Goal: Task Accomplishment & Management: Manage account settings

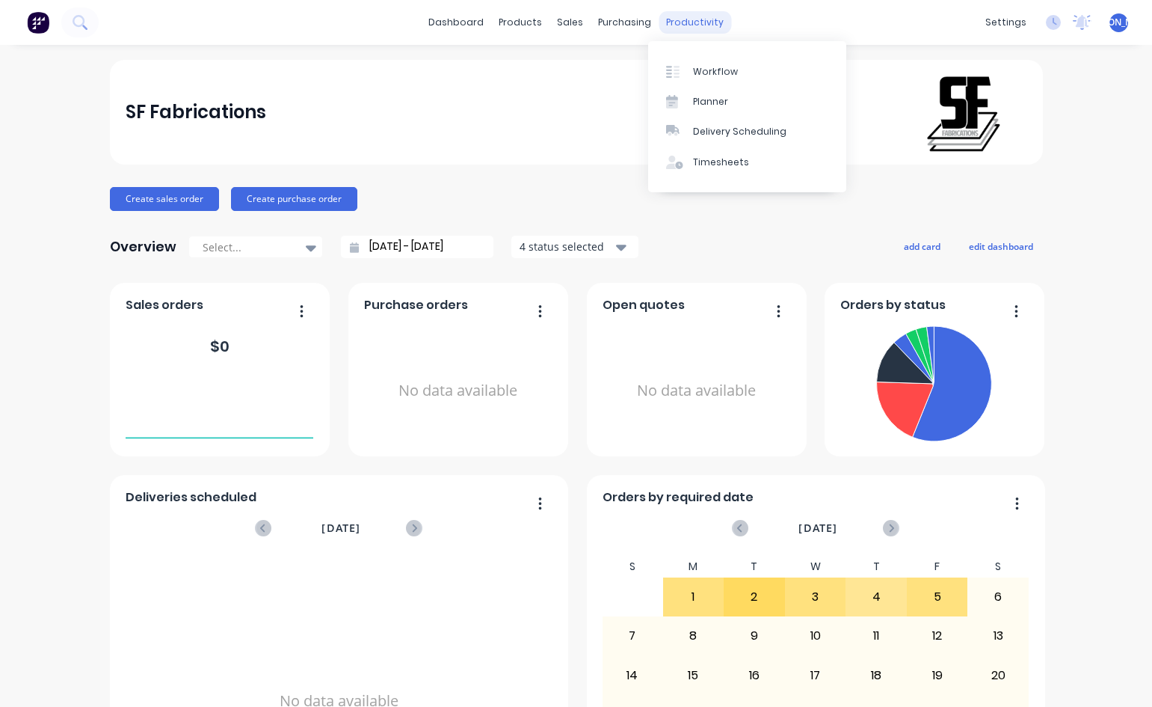
click at [681, 20] on div "productivity" at bounding box center [695, 22] width 73 height 22
click at [701, 73] on div "Workflow" at bounding box center [715, 71] width 45 height 13
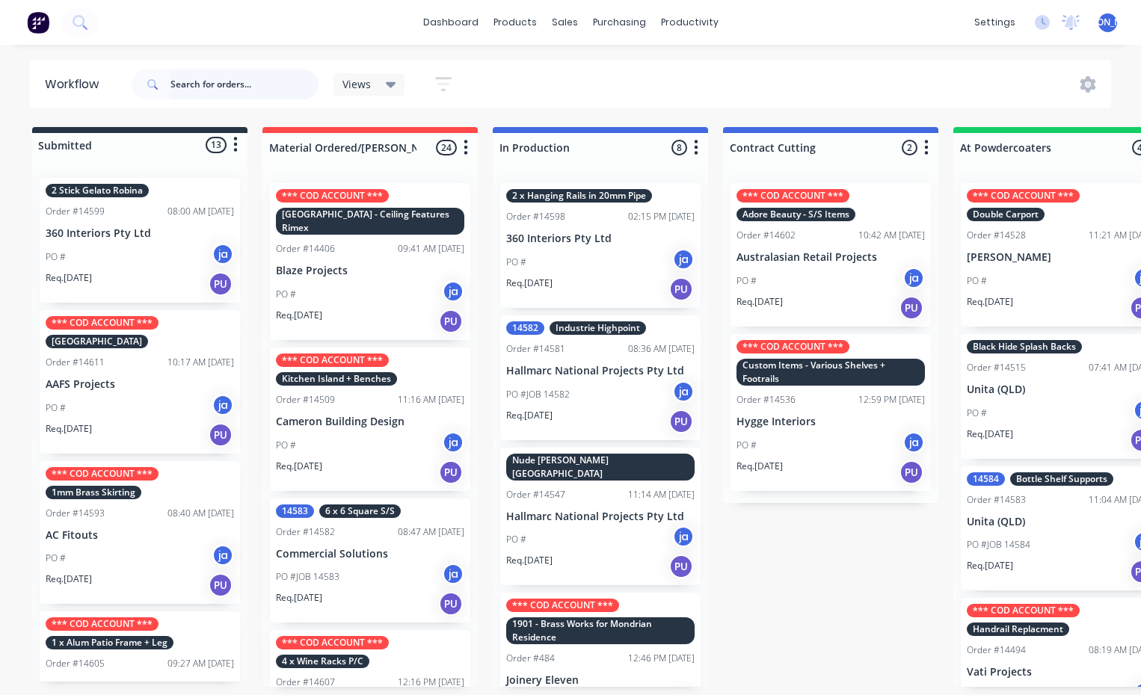
click at [188, 81] on input "text" at bounding box center [244, 85] width 148 height 30
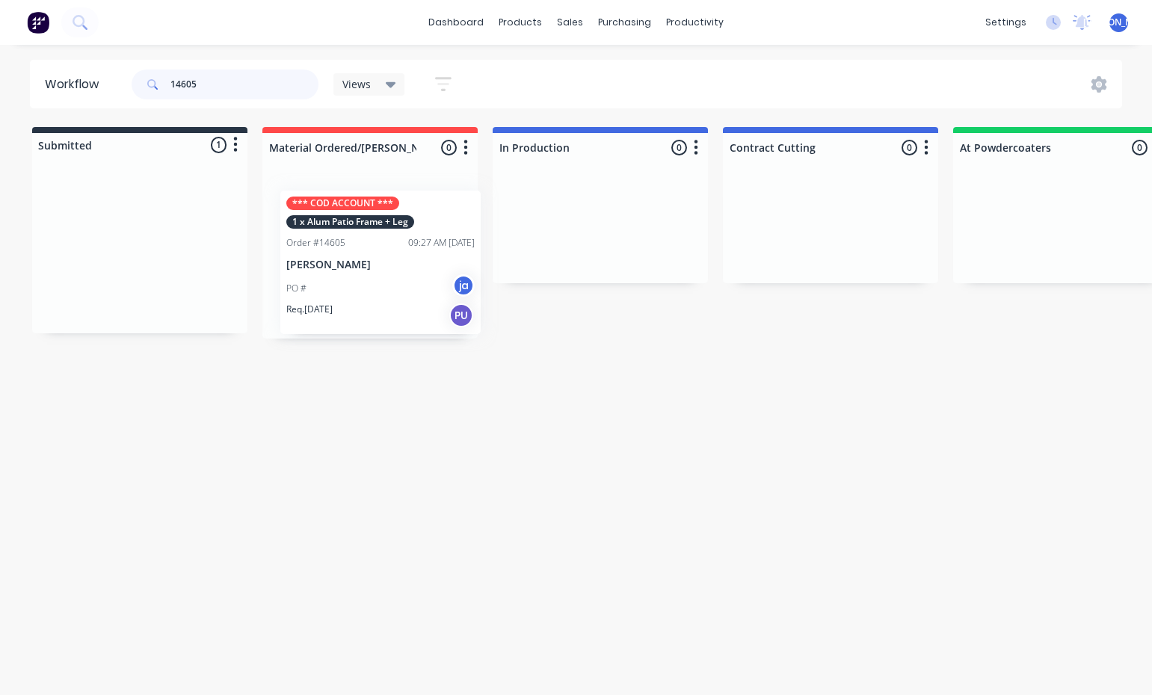
drag, startPoint x: 144, startPoint y: 240, endPoint x: 387, endPoint y: 248, distance: 243.2
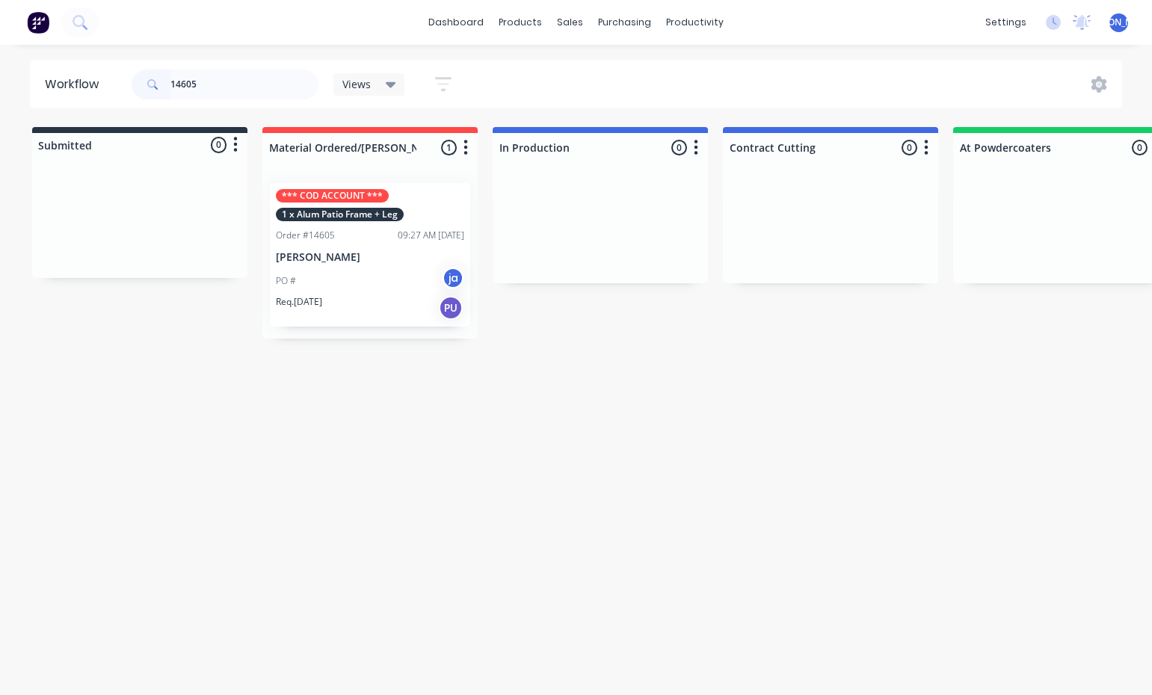
click at [553, 87] on div "14605 Views Save new view None (Default) edit Show/Hide statuses Show line item…" at bounding box center [626, 84] width 995 height 45
click at [466, 476] on div "Workflow 14605 Views Save new view None (Default) edit Show/Hide statuses Show …" at bounding box center [576, 363] width 1152 height 606
click at [221, 81] on input "14605" at bounding box center [244, 85] width 148 height 30
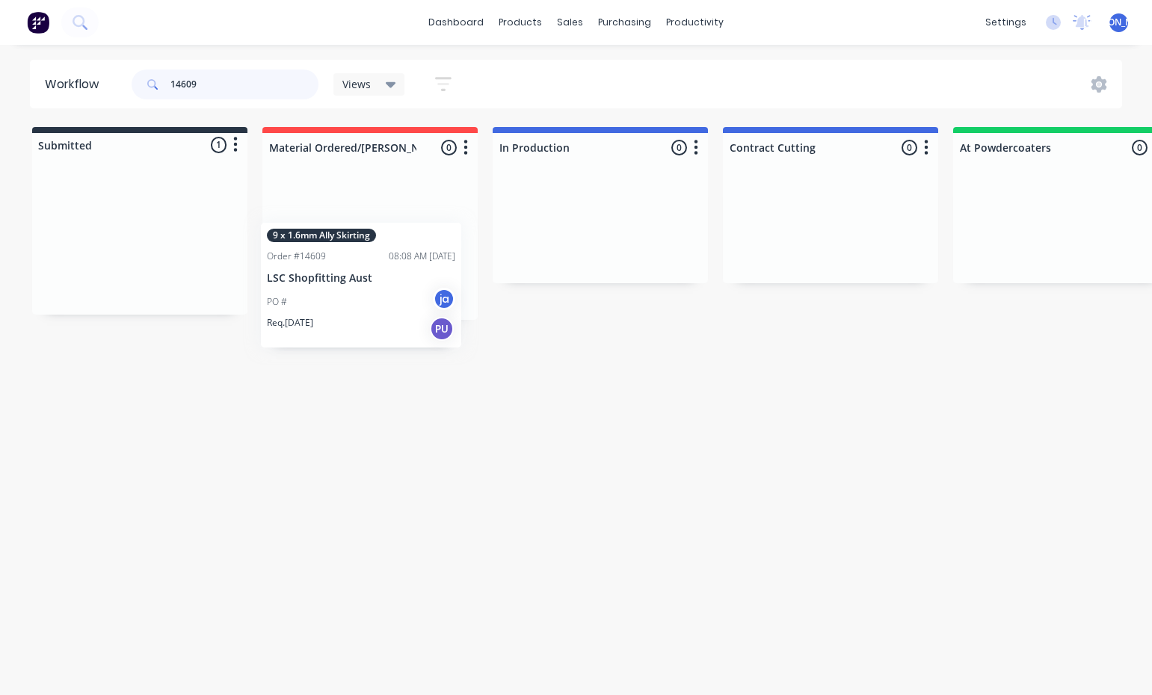
drag, startPoint x: 123, startPoint y: 243, endPoint x: 363, endPoint y: 254, distance: 239.6
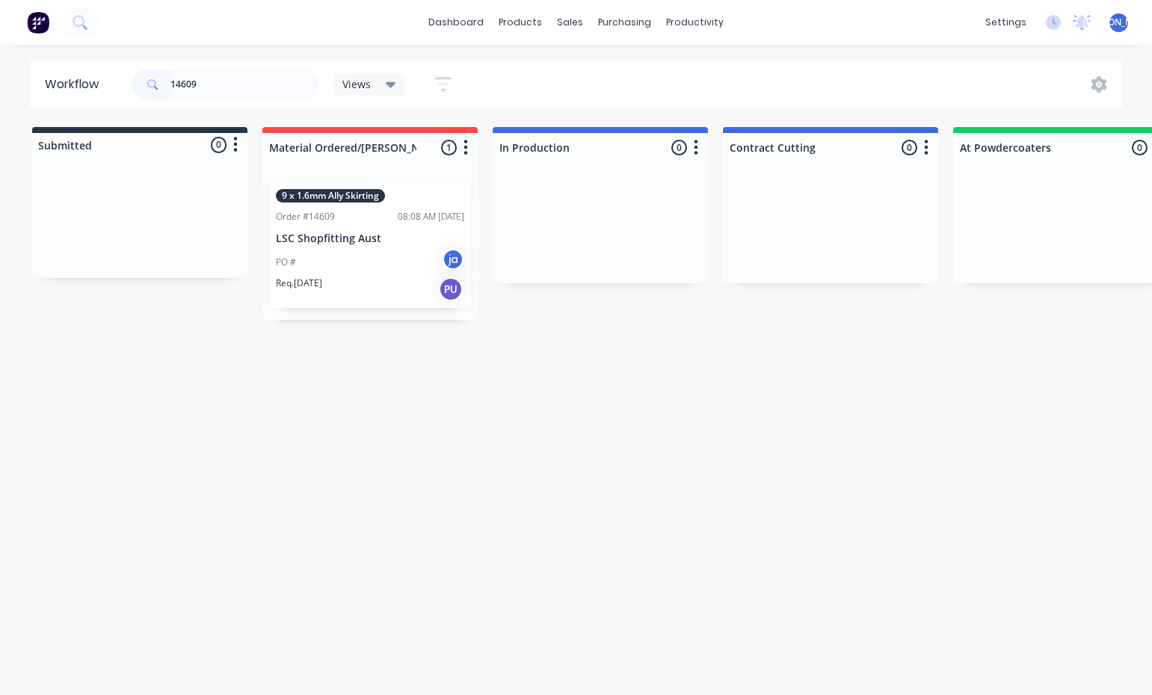
click at [522, 75] on div "14609 Views Save new view None (Default) edit Show/Hide statuses Show line item…" at bounding box center [626, 84] width 995 height 45
click at [230, 85] on input "14609" at bounding box center [244, 85] width 148 height 30
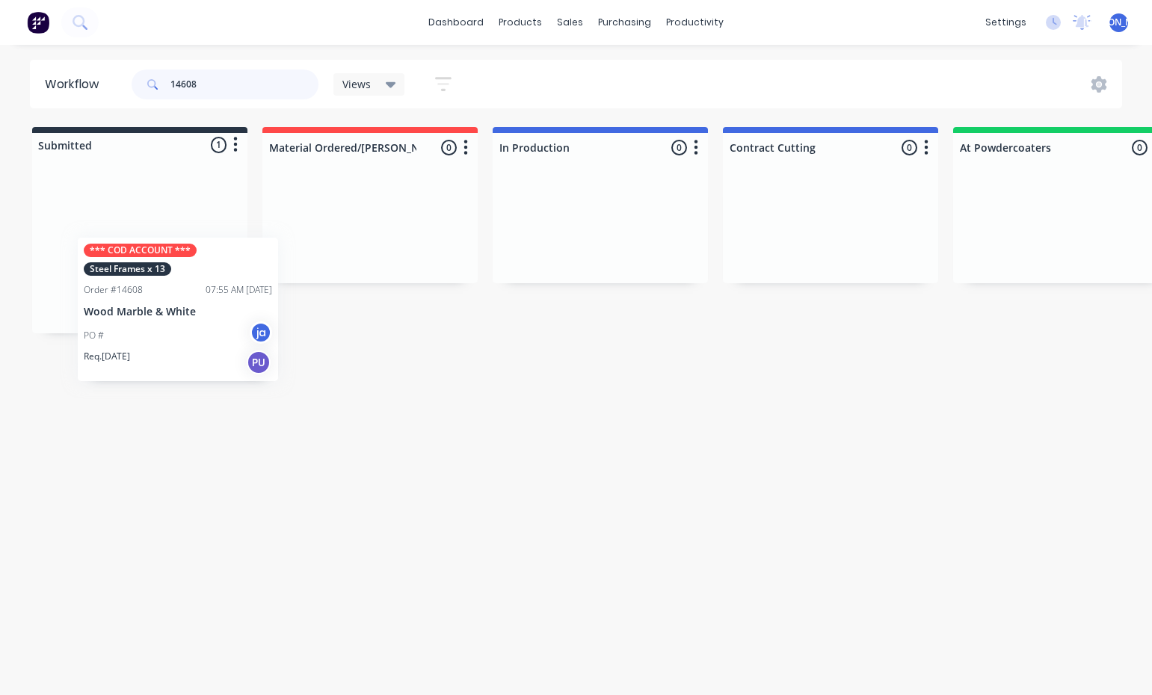
drag, startPoint x: 133, startPoint y: 294, endPoint x: 380, endPoint y: 223, distance: 256.8
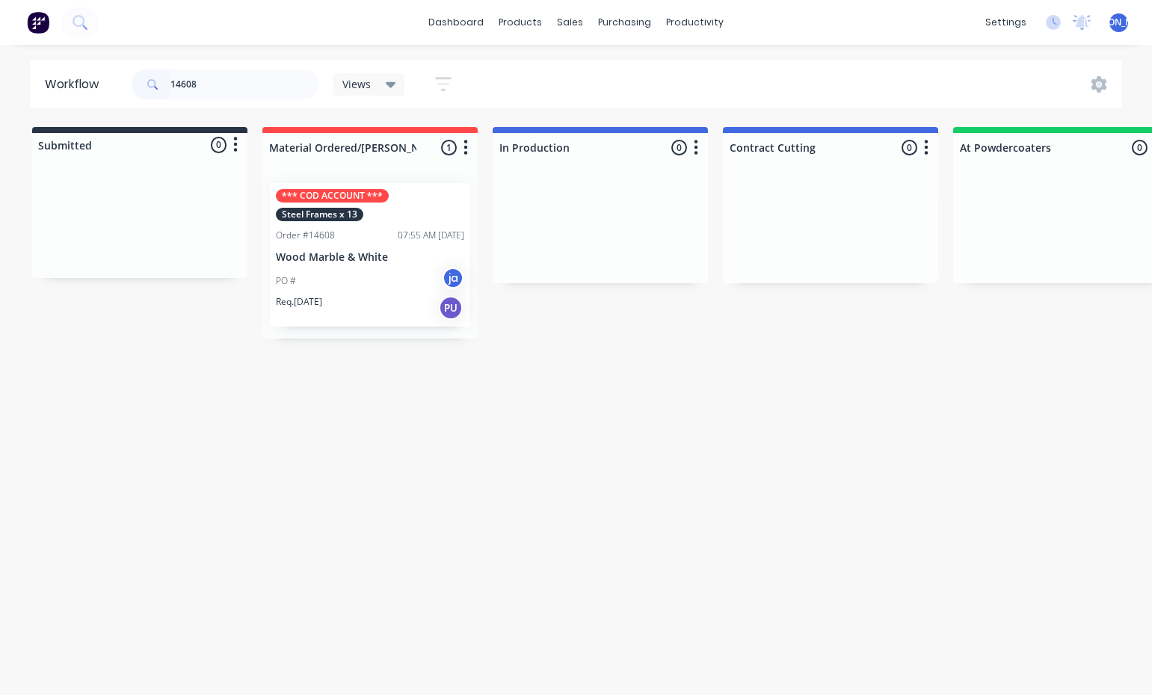
drag, startPoint x: 595, startPoint y: 73, endPoint x: 596, endPoint y: 99, distance: 26.2
click at [597, 73] on div "14608 Views Save new view None (Default) edit Show/Hide statuses Show line item…" at bounding box center [626, 84] width 995 height 45
click at [345, 467] on div "Workflow 14608 Views Save new view None (Default) edit Show/Hide statuses Show …" at bounding box center [576, 363] width 1152 height 606
click at [205, 79] on input "14608" at bounding box center [244, 85] width 148 height 30
drag, startPoint x: 150, startPoint y: 257, endPoint x: 378, endPoint y: 234, distance: 230.0
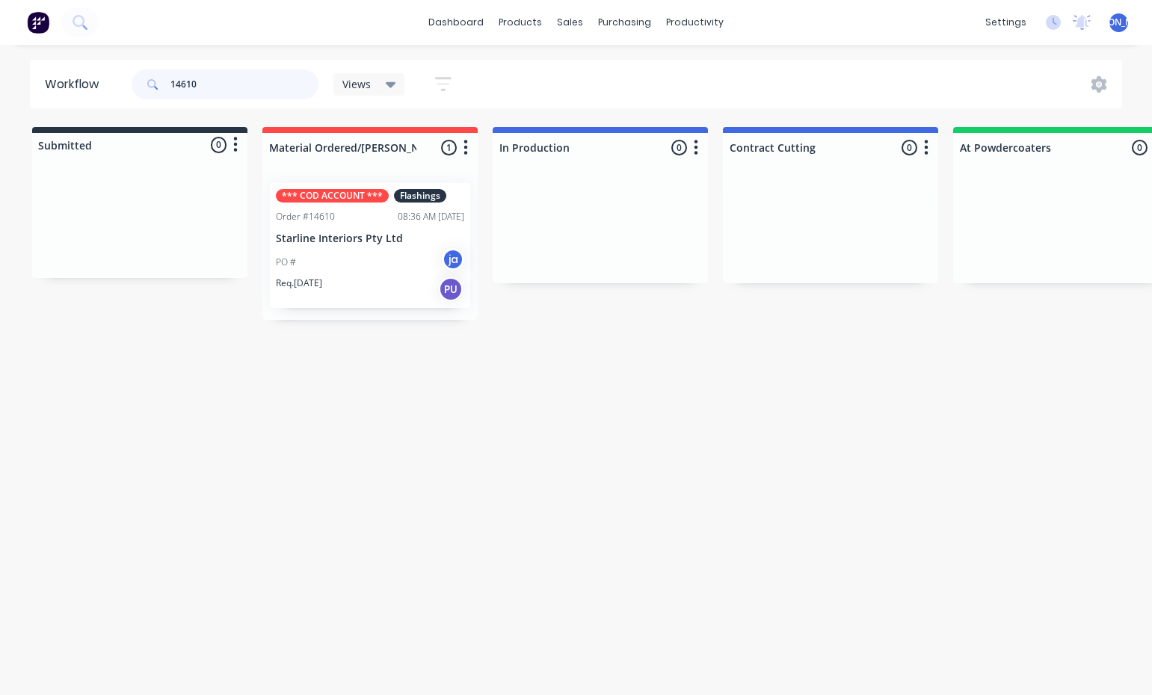
type input "14610"
click at [564, 358] on div "Workflow 14610 Views Save new view None (Default) edit Show/Hide statuses Show …" at bounding box center [576, 363] width 1152 height 606
